Goal: Information Seeking & Learning: Learn about a topic

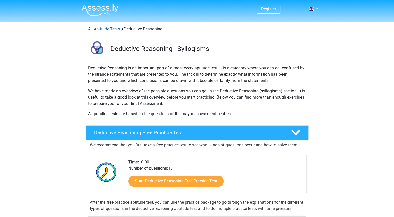
click at [94, 29] on link "All Aptitude Tests" at bounding box center [104, 29] width 32 height 5
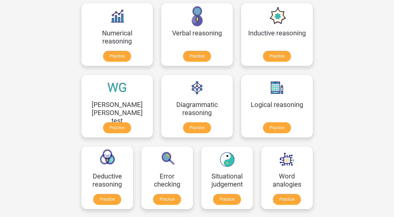
scroll to position [52, 0]
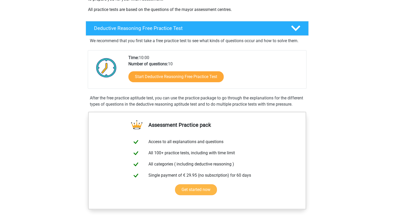
scroll to position [104, 0]
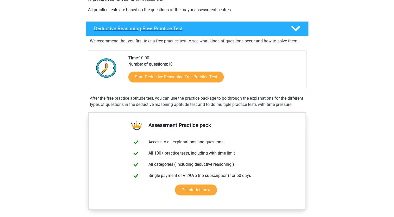
click at [293, 29] on polygon at bounding box center [295, 29] width 9 height 6
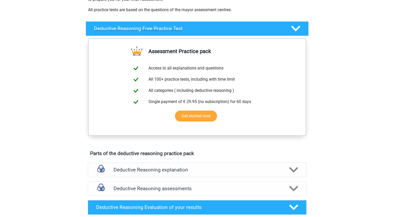
click at [293, 29] on polygon at bounding box center [295, 29] width 9 height 6
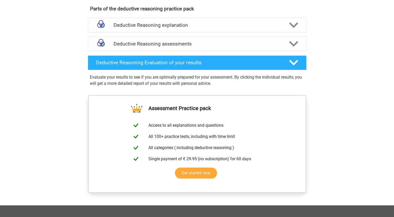
scroll to position [286, 0]
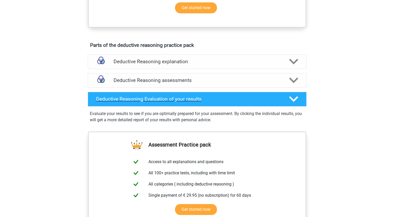
click at [297, 104] on icon at bounding box center [293, 98] width 9 height 9
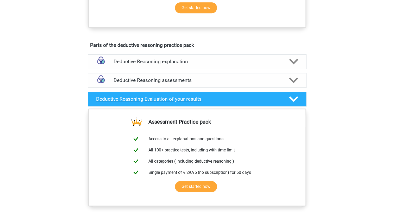
click at [297, 104] on icon at bounding box center [293, 98] width 9 height 9
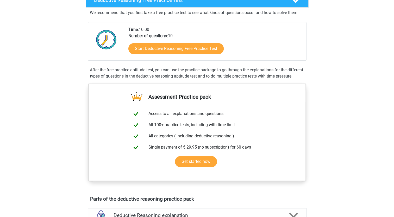
scroll to position [104, 0]
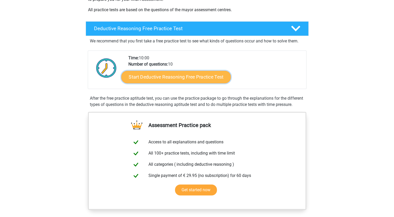
click at [166, 78] on link "Start Deductive Reasoning Free Practice Test" at bounding box center [176, 77] width 110 height 12
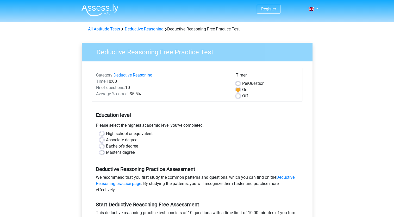
scroll to position [26, 0]
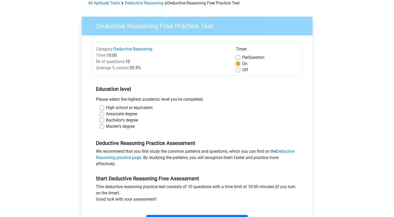
click at [116, 108] on label "High school or equivalent" at bounding box center [129, 108] width 47 height 6
click at [104, 108] on input "High school or equivalent" at bounding box center [102, 107] width 4 height 5
radio input "true"
click at [106, 128] on label "Master's degree" at bounding box center [120, 126] width 29 height 6
click at [104, 128] on input "Master's degree" at bounding box center [102, 125] width 4 height 5
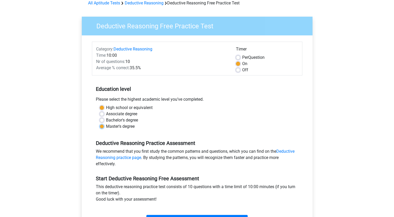
radio input "true"
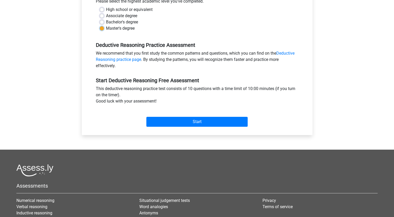
scroll to position [156, 0]
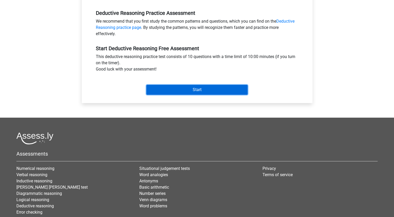
click at [200, 90] on input "Start" at bounding box center [196, 90] width 101 height 10
click at [193, 93] on input "Start" at bounding box center [196, 90] width 101 height 10
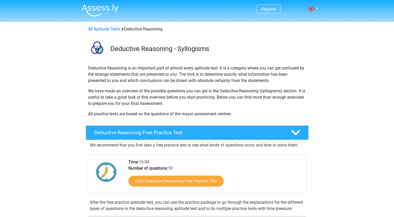
scroll to position [103, 0]
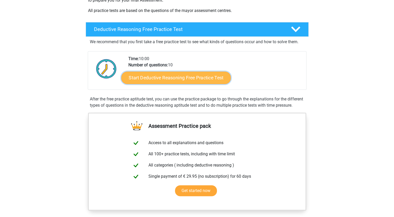
click at [181, 76] on link "Start Deductive Reasoning Free Practice Test" at bounding box center [176, 77] width 110 height 12
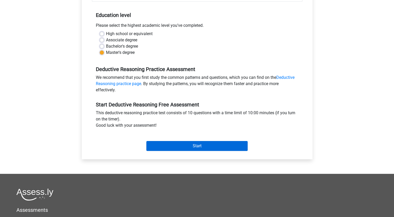
scroll to position [104, 0]
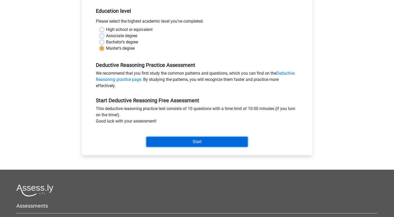
click at [198, 140] on input "Start" at bounding box center [196, 142] width 101 height 10
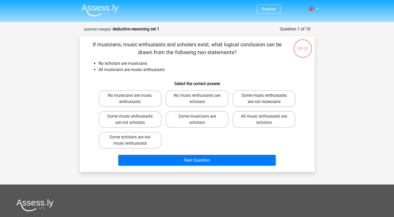
click at [260, 100] on label "Some music enthusiasts are not musicians" at bounding box center [263, 98] width 63 height 17
click at [264, 99] on input "Some music enthusiasts are not musicians" at bounding box center [265, 96] width 3 height 3
radio input "true"
click at [149, 140] on label "Some scholars are not music enthusiasts" at bounding box center [130, 140] width 63 height 17
click at [133, 140] on input "Some scholars are not music enthusiasts" at bounding box center [131, 138] width 3 height 3
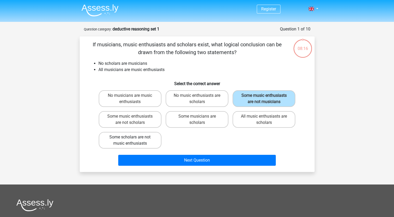
radio input "true"
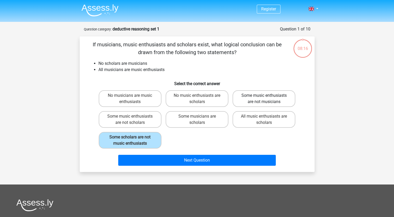
click at [257, 95] on label "Some music enthusiasts are not musicians" at bounding box center [263, 98] width 63 height 17
click at [264, 95] on input "Some music enthusiasts are not musicians" at bounding box center [265, 96] width 3 height 3
radio input "true"
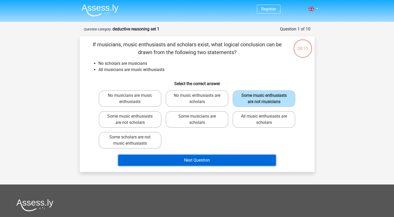
click at [197, 163] on button "Next Question" at bounding box center [196, 160] width 157 height 11
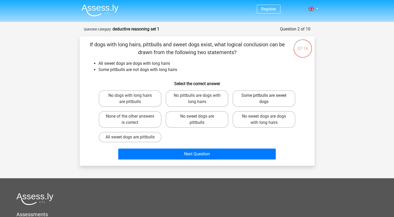
click at [276, 99] on label "Some pittbulls are sweet dogs" at bounding box center [263, 98] width 63 height 17
click at [267, 99] on input "Some pittbulls are sweet dogs" at bounding box center [265, 96] width 3 height 3
radio input "true"
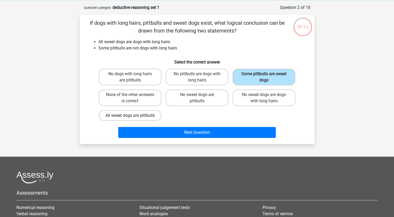
scroll to position [26, 0]
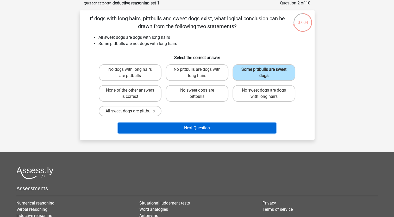
click at [204, 133] on button "Next Question" at bounding box center [196, 128] width 157 height 11
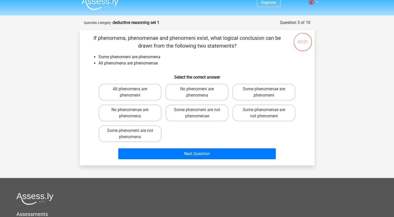
scroll to position [0, 0]
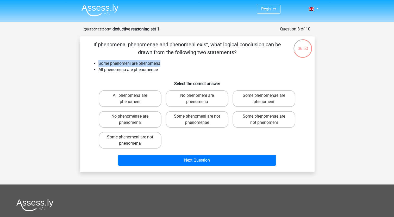
drag, startPoint x: 98, startPoint y: 64, endPoint x: 167, endPoint y: 62, distance: 68.2
click at [167, 62] on li "Some phenomeni are phenomena" at bounding box center [202, 63] width 208 height 6
drag, startPoint x: 167, startPoint y: 62, endPoint x: 160, endPoint y: 67, distance: 7.8
click at [160, 67] on li "Some phenomeni are phenomena" at bounding box center [202, 63] width 208 height 6
click at [171, 66] on li "Some phenomeni are phenomena" at bounding box center [202, 63] width 208 height 6
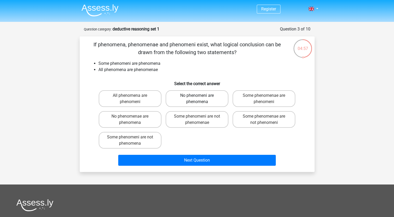
click at [227, 104] on label "No phenomeni are phenomena" at bounding box center [196, 98] width 63 height 17
click at [200, 99] on input "No phenomeni are phenomena" at bounding box center [198, 96] width 3 height 3
radio input "true"
click at [273, 109] on div "Some phenomenae are phenomeni" at bounding box center [263, 98] width 67 height 21
click at [272, 104] on label "Some phenomenae are phenomeni" at bounding box center [263, 98] width 63 height 17
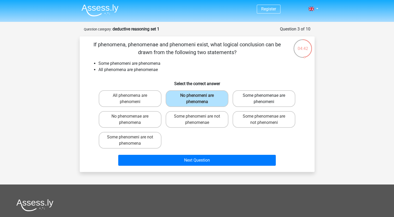
click at [267, 99] on input "Some phenomenae are phenomeni" at bounding box center [265, 96] width 3 height 3
radio input "true"
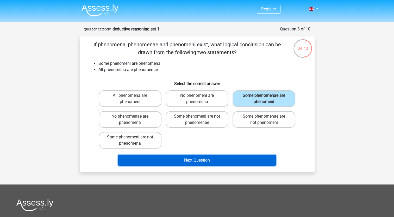
click at [195, 160] on button "Next Question" at bounding box center [196, 160] width 157 height 11
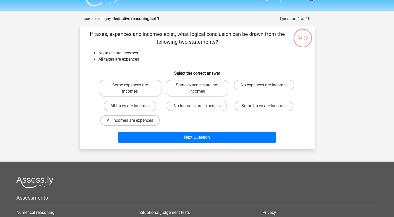
scroll to position [26, 0]
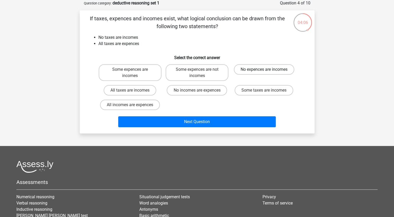
click at [257, 71] on label "No expences are incomes" at bounding box center [264, 69] width 60 height 10
click at [264, 71] on input "No expences are incomes" at bounding box center [265, 70] width 3 height 3
radio input "true"
click at [216, 75] on label "Some expences are not incomes" at bounding box center [196, 72] width 63 height 17
click at [200, 73] on input "Some expences are not incomes" at bounding box center [198, 70] width 3 height 3
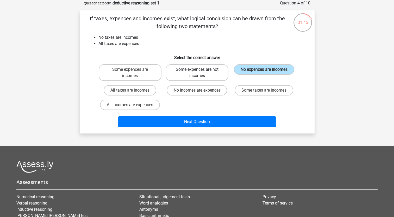
radio input "true"
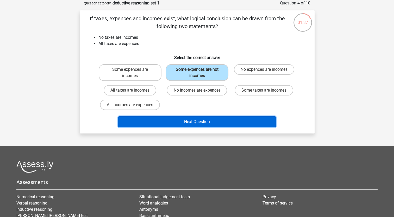
click at [217, 121] on button "Next Question" at bounding box center [196, 121] width 157 height 11
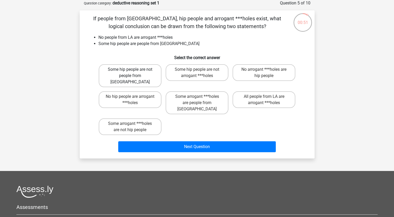
click at [127, 73] on label "Some hip people are not people from LA" at bounding box center [130, 75] width 63 height 23
click at [130, 73] on input "Some hip people are not people from LA" at bounding box center [131, 70] width 3 height 3
radio input "true"
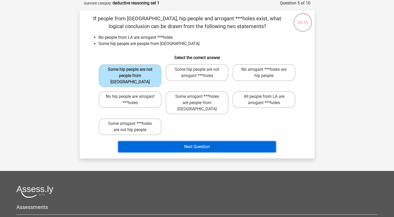
click at [208, 141] on button "Next Question" at bounding box center [196, 146] width 157 height 11
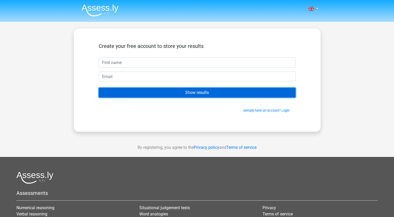
click at [195, 93] on input "Show results" at bounding box center [197, 93] width 197 height 10
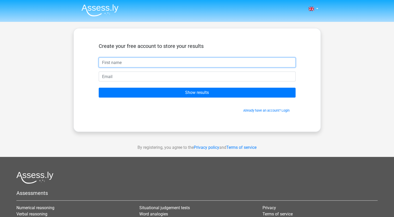
click at [111, 62] on input "text" at bounding box center [197, 62] width 197 height 10
type input "[PERSON_NAME]"
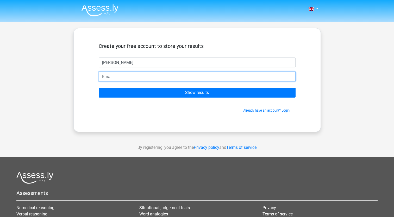
click at [101, 74] on input "email" at bounding box center [197, 77] width 197 height 10
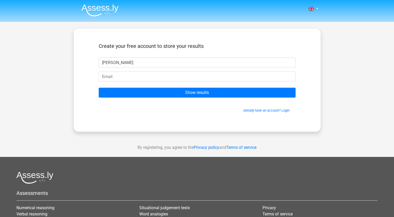
click at [86, 74] on div "Create your free account to store your results [PERSON_NAME] Show results Alrea…" at bounding box center [197, 80] width 222 height 78
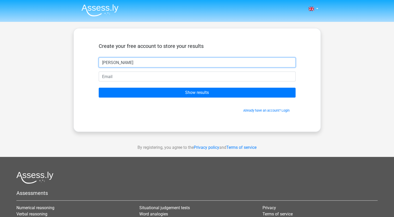
drag, startPoint x: 130, startPoint y: 63, endPoint x: 52, endPoint y: 56, distance: 78.4
click at [52, 56] on div "Nederlands English" at bounding box center [197, 147] width 394 height 294
